Goal: Use online tool/utility: Utilize a website feature to perform a specific function

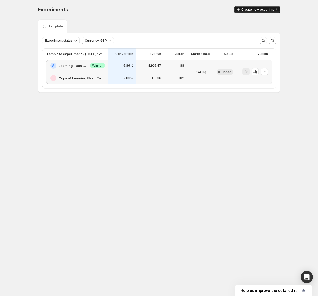
click at [257, 13] on button "Create new experiment" at bounding box center [258, 9] width 46 height 7
click at [256, 10] on div "Loading Create new experiment" at bounding box center [258, 9] width 46 height 7
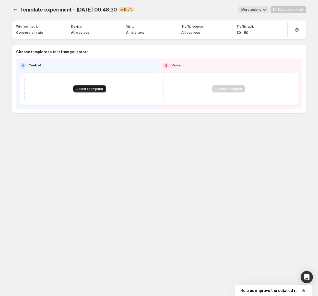
click at [79, 92] on button "Select a template" at bounding box center [89, 88] width 33 height 7
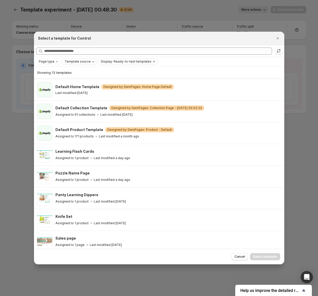
click at [72, 62] on span "Template source" at bounding box center [78, 62] width 26 height 4
click at [66, 62] on span "Template source" at bounding box center [78, 62] width 26 height 4
click at [71, 76] on span "GemPages" at bounding box center [79, 77] width 17 height 4
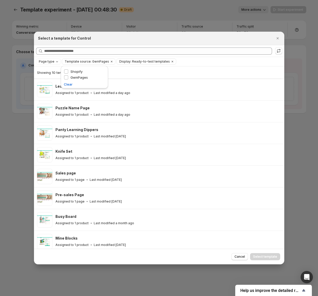
click at [178, 73] on div "Showing 10 templates" at bounding box center [158, 72] width 242 height 5
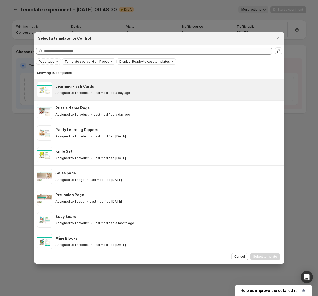
click at [134, 84] on div "Learning Flash Cards" at bounding box center [168, 86] width 225 height 5
click at [258, 256] on span "Select template" at bounding box center [266, 257] width 24 height 4
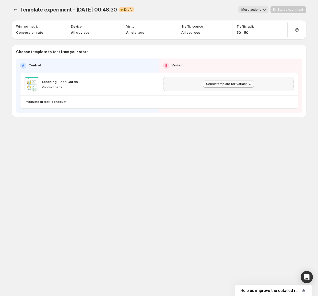
click at [236, 84] on span "Select template for Variant" at bounding box center [226, 84] width 41 height 4
click at [235, 93] on span "Select an existing template" at bounding box center [224, 95] width 43 height 4
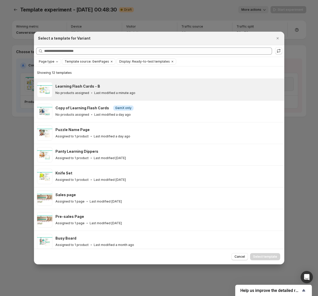
click at [115, 90] on div "Learning Flash Cards - B No products assigned Last modified a minute ago" at bounding box center [168, 90] width 225 height 12
click at [257, 257] on span "Select template" at bounding box center [266, 257] width 24 height 4
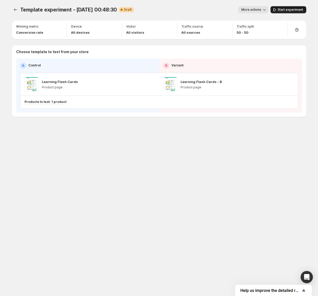
click at [291, 9] on span "Start experiment" at bounding box center [291, 10] width 26 height 4
